Goal: Task Accomplishment & Management: Manage account settings

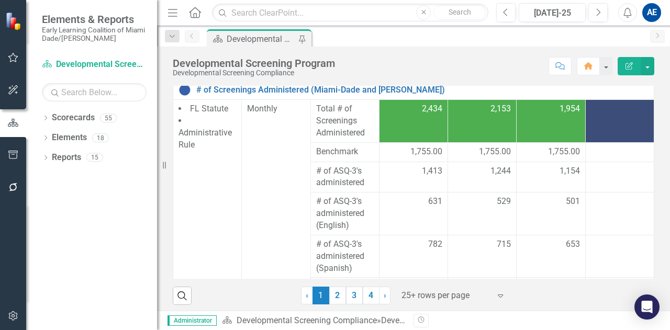
scroll to position [190, 0]
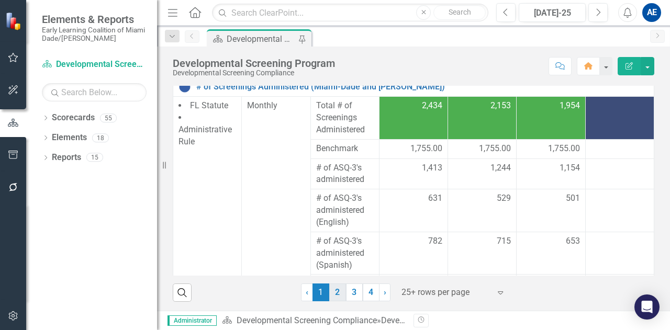
click at [329, 295] on link "2" at bounding box center [337, 293] width 17 height 18
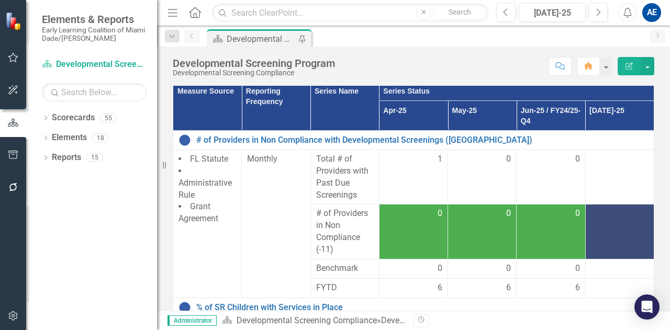
scroll to position [140, 0]
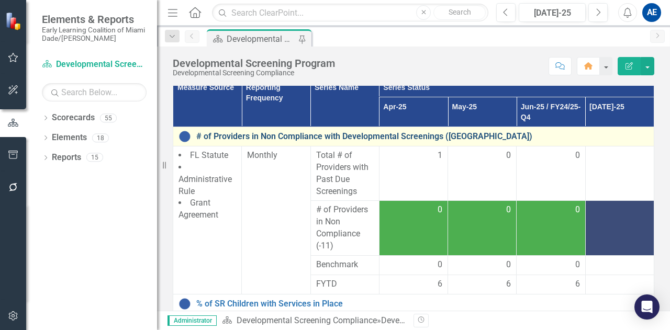
click at [391, 134] on link "# of Providers in Non Compliance with Developmental Screenings ([GEOGRAPHIC_DAT…" at bounding box center [422, 136] width 452 height 9
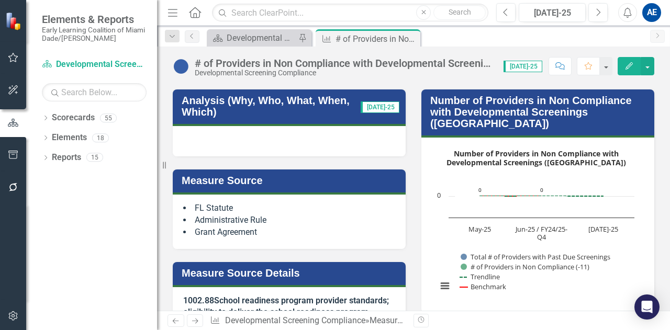
scroll to position [146, 0]
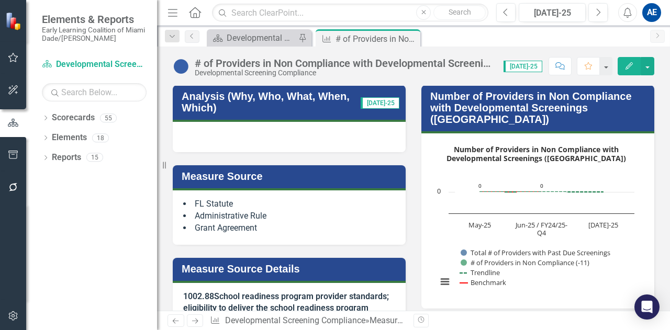
click at [430, 101] on h3 "Number of Providers in Non Compliance with Developmental Screenings ([GEOGRAPHI…" at bounding box center [539, 108] width 219 height 35
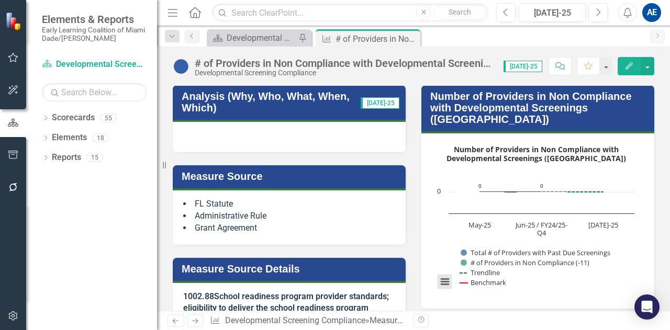
click at [438, 275] on button "View chart menu, Number of Providers in Non Compliance with Developmental Scree…" at bounding box center [445, 282] width 15 height 15
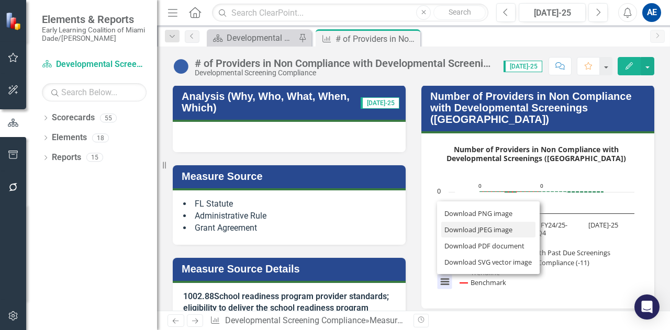
click at [450, 222] on li "Download JPEG image" at bounding box center [488, 230] width 94 height 16
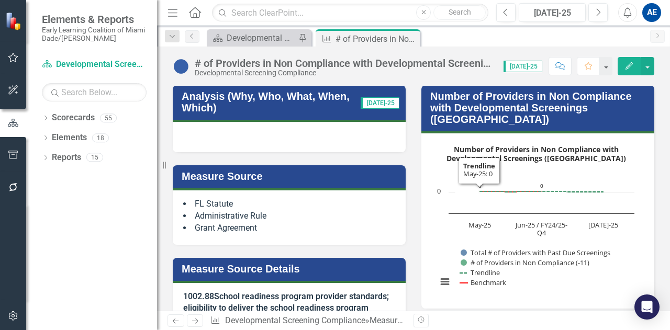
click at [468, 145] on text "Number of Providers in Non Compliance with ​ Developmental Screenings ([GEOGRAP…" at bounding box center [537, 154] width 180 height 19
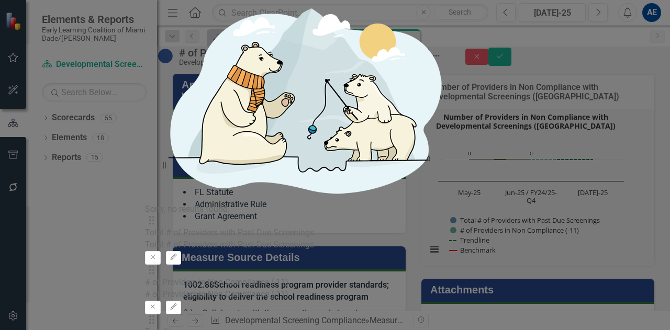
type input "6"
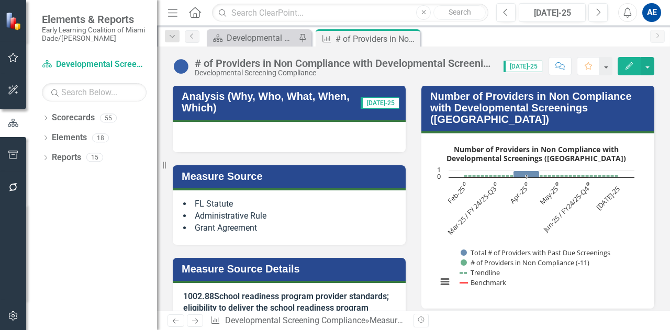
click at [451, 115] on td "Number of Providers in Non Compliance with Developmental Screenings ([GEOGRAPHI…" at bounding box center [539, 109] width 219 height 42
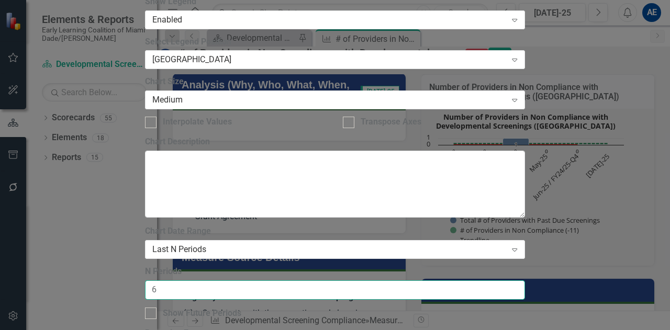
click at [291, 281] on input "6" at bounding box center [335, 290] width 380 height 19
type input "4"
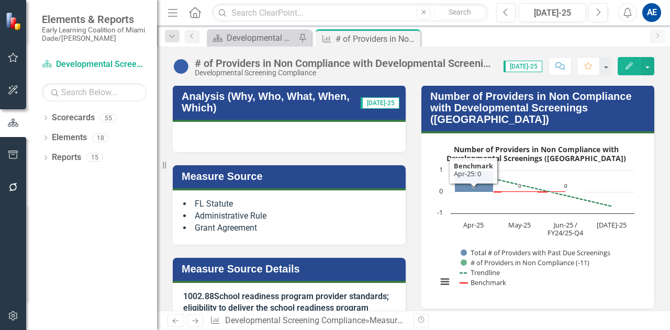
click at [486, 97] on h3 "Number of Providers in Non Compliance with Developmental Screenings ([GEOGRAPHI…" at bounding box center [539, 108] width 219 height 35
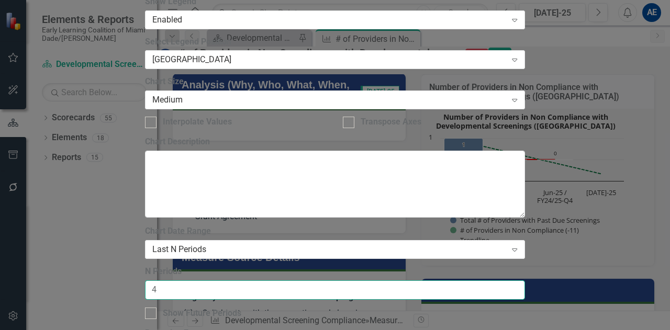
click at [315, 281] on input "4" at bounding box center [335, 290] width 380 height 19
type input "3"
